Goal: Information Seeking & Learning: Check status

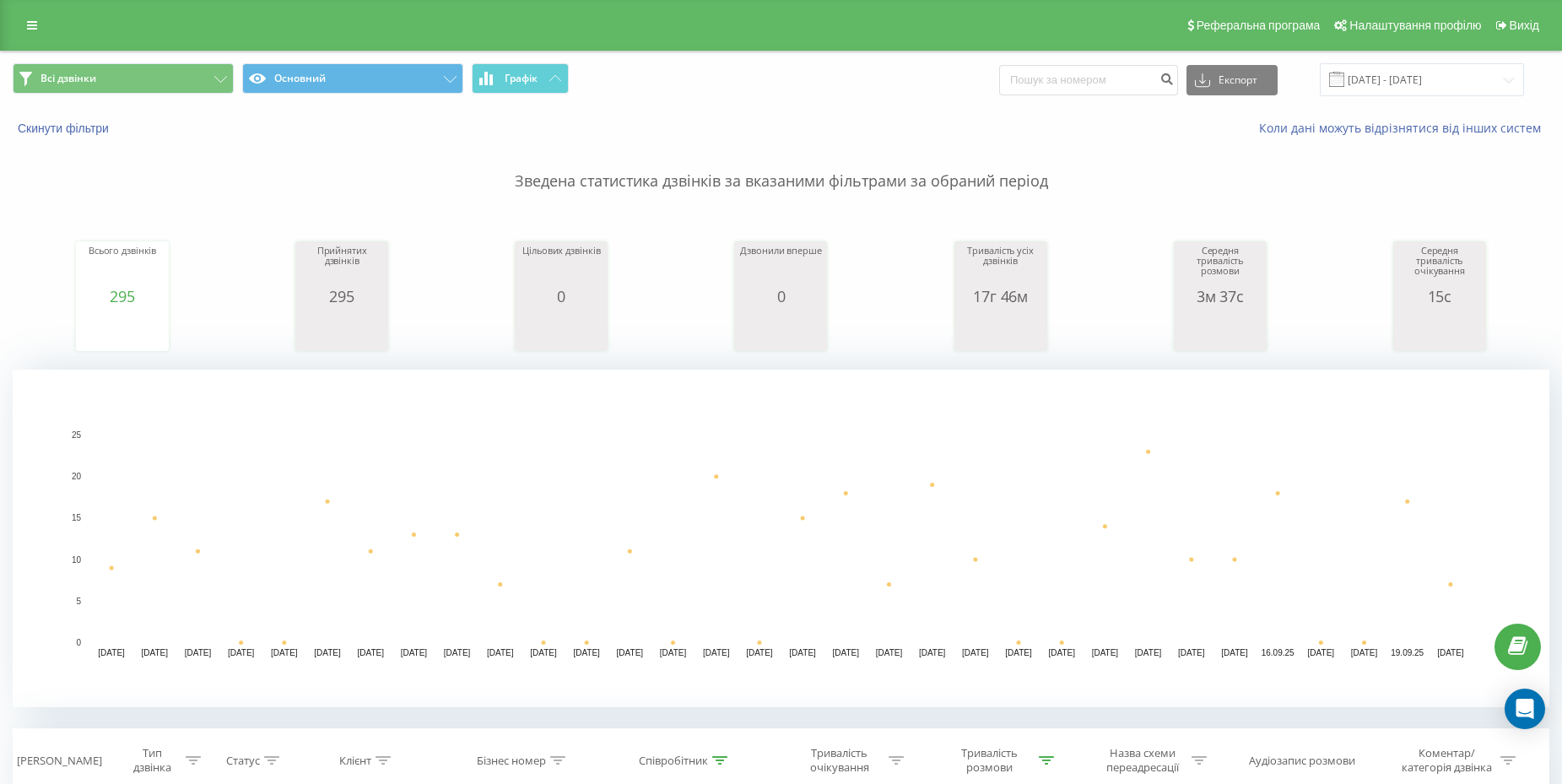
click at [7, 25] on div "Реферальна програма Налаштування профілю Вихід" at bounding box center [781, 25] width 1562 height 50
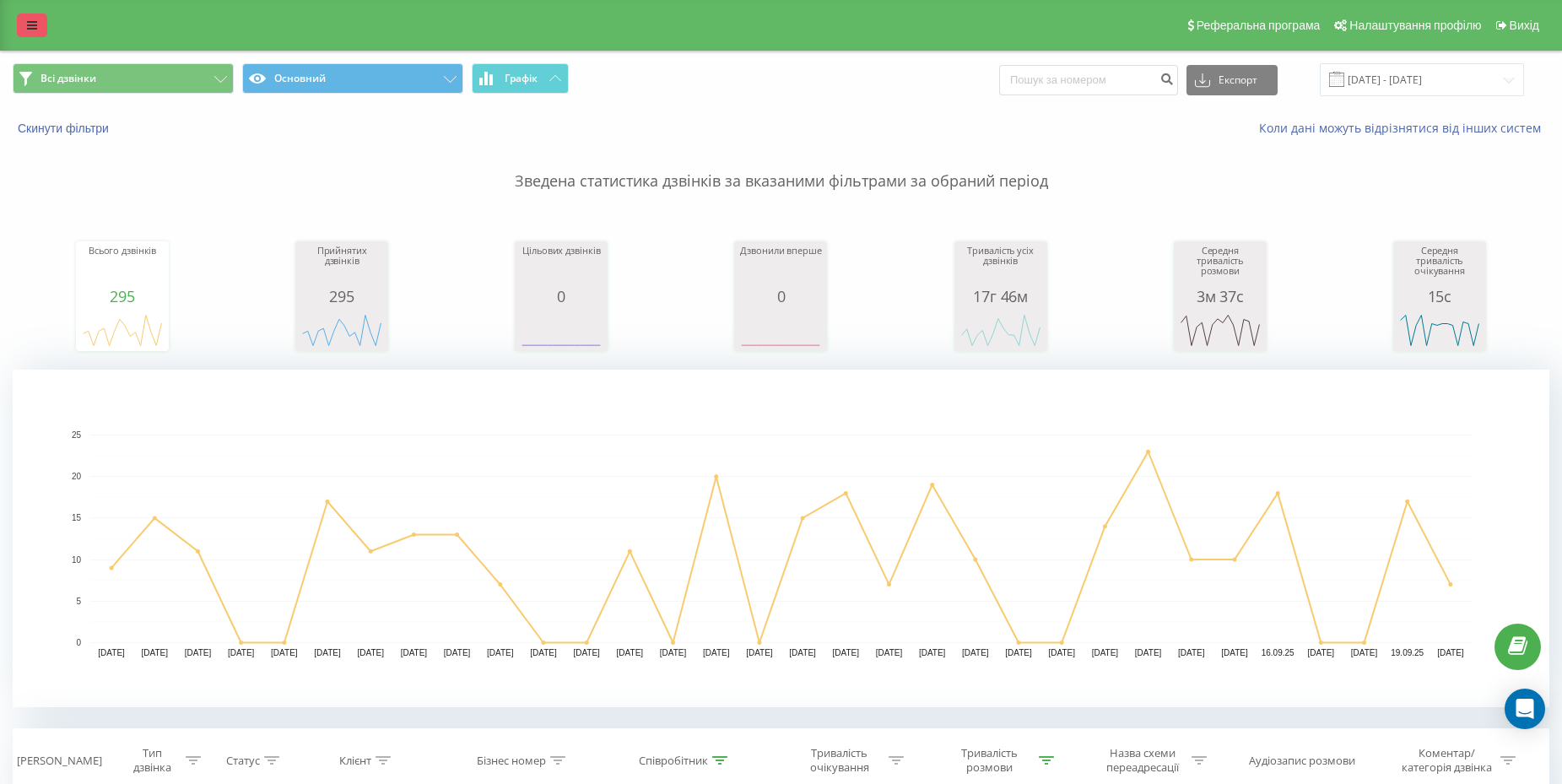
click at [20, 24] on link at bounding box center [32, 26] width 30 height 24
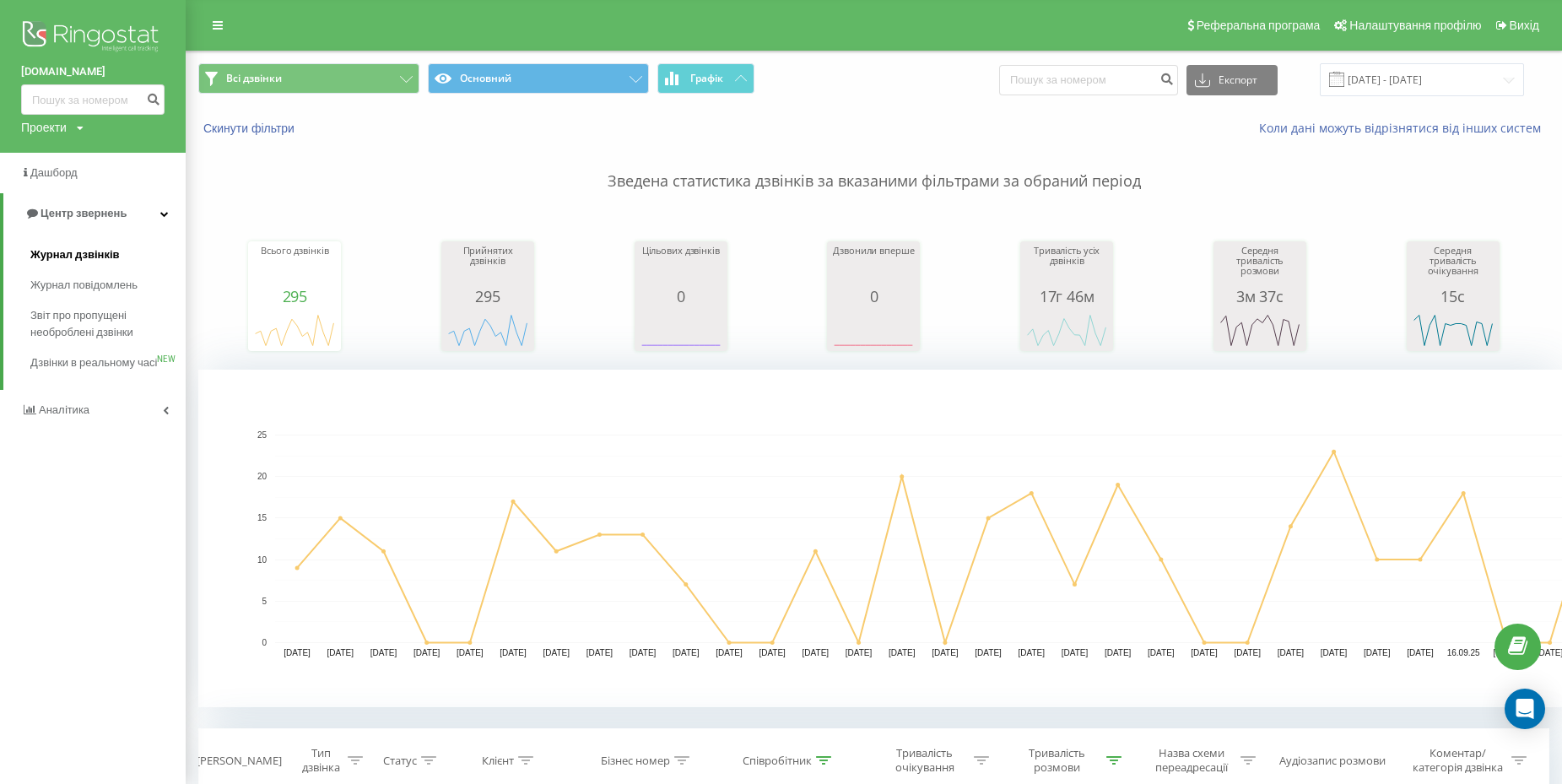
click at [95, 258] on span "Журнал дзвінків" at bounding box center [75, 255] width 89 height 17
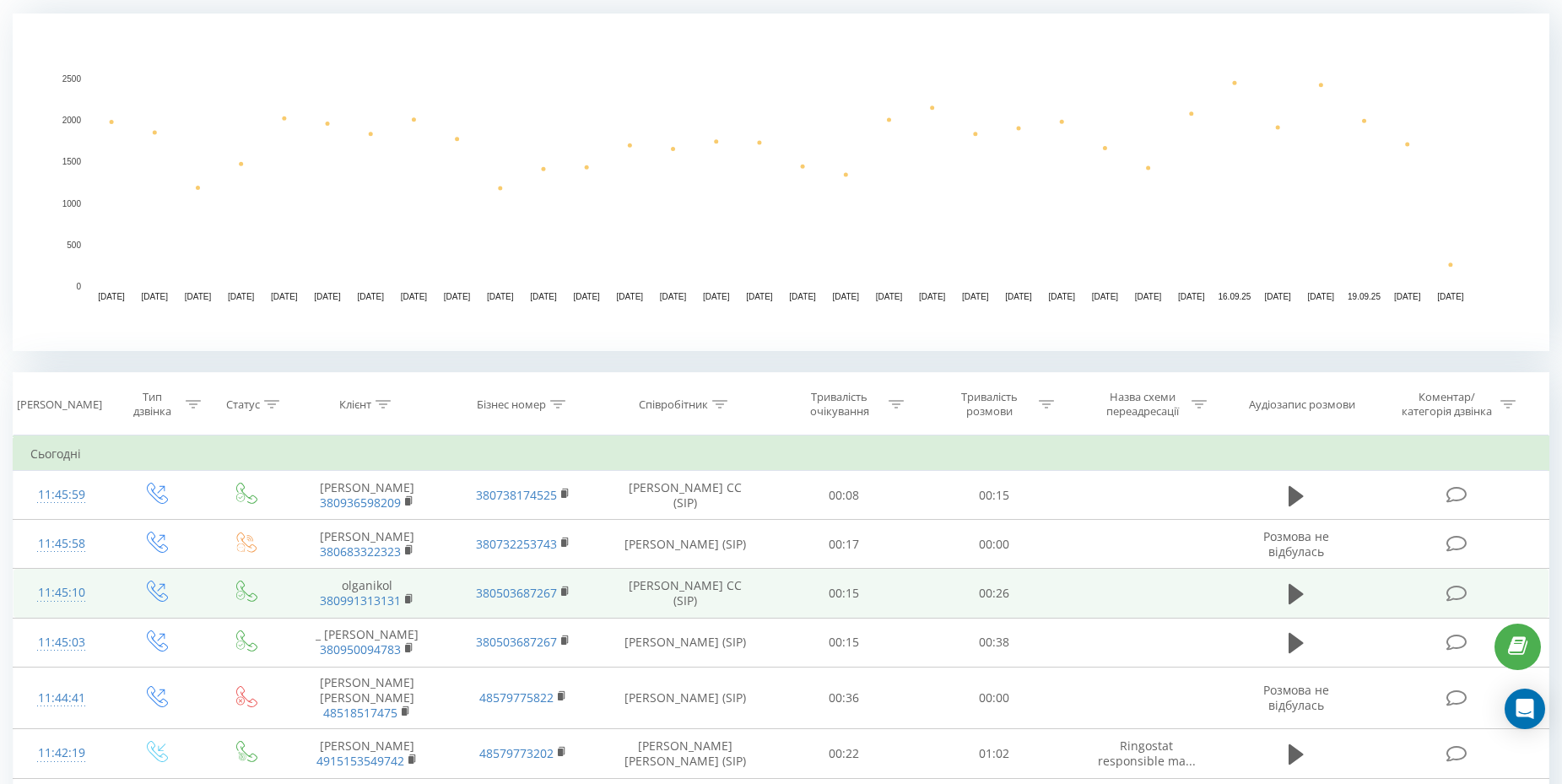
scroll to position [378, 0]
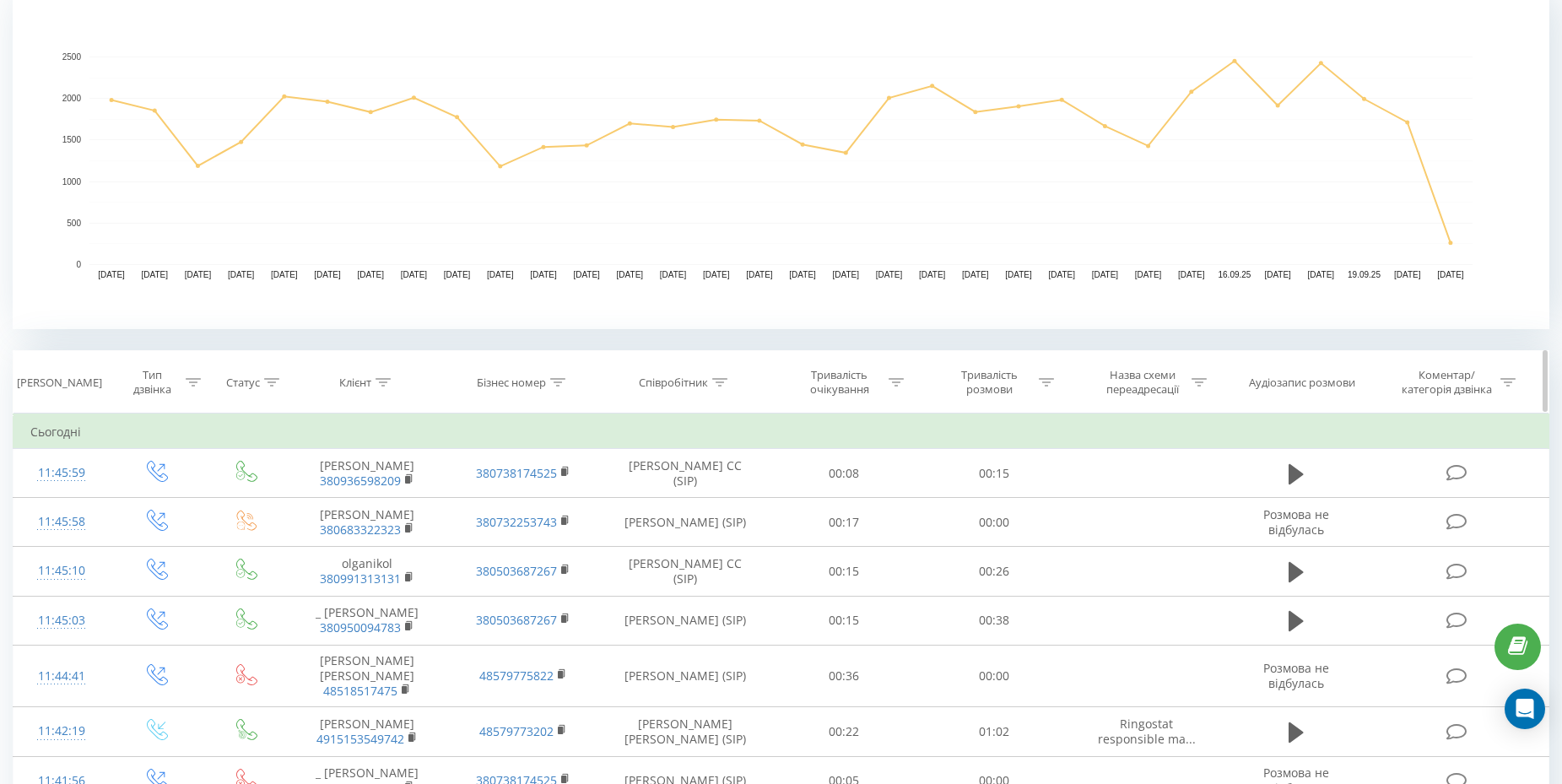
click at [724, 381] on icon at bounding box center [720, 383] width 15 height 9
click at [696, 498] on input "text" at bounding box center [685, 503] width 148 height 29
type input "[PERSON_NAME]"
click at [739, 532] on span "OK" at bounding box center [720, 536] width 47 height 27
